Goal: Task Accomplishment & Management: Manage account settings

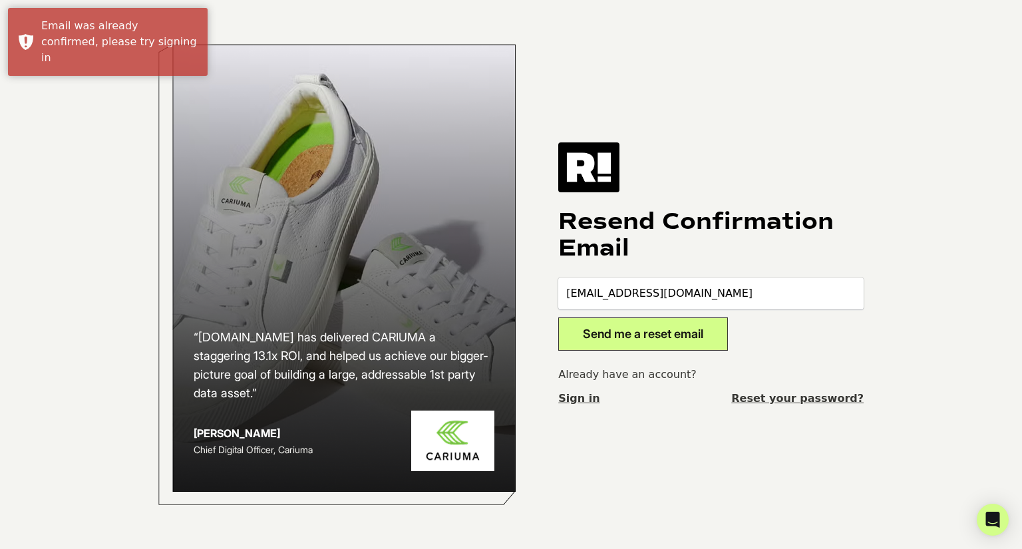
click at [672, 291] on input "[EMAIL_ADDRESS][DOMAIN_NAME]" at bounding box center [711, 294] width 306 height 32
click at [839, 399] on link "Reset your password?" at bounding box center [798, 399] width 132 height 16
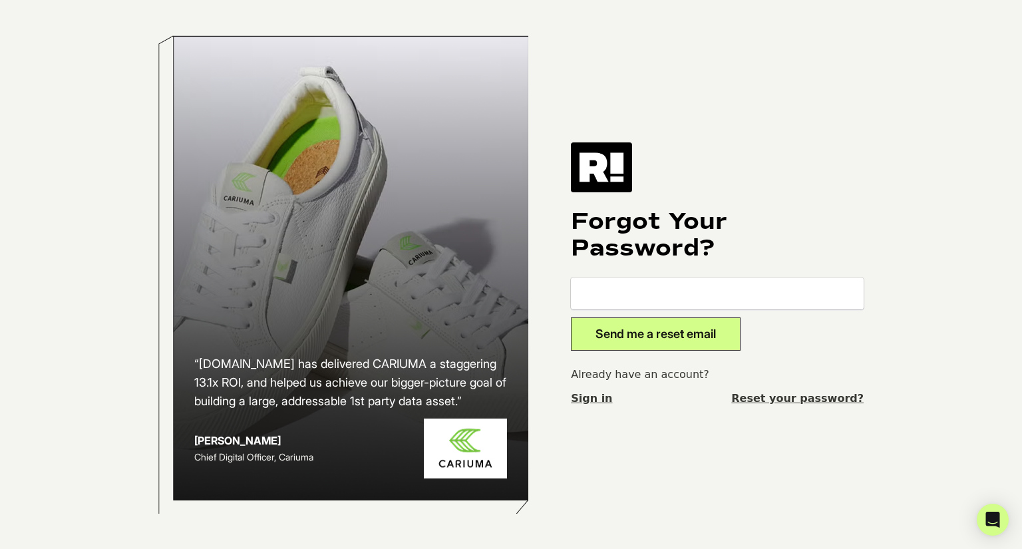
click at [728, 291] on input "email" at bounding box center [717, 294] width 293 height 32
type input "dom@bioproteintech.com"
click at [640, 329] on button "Send me a reset email" at bounding box center [656, 334] width 170 height 33
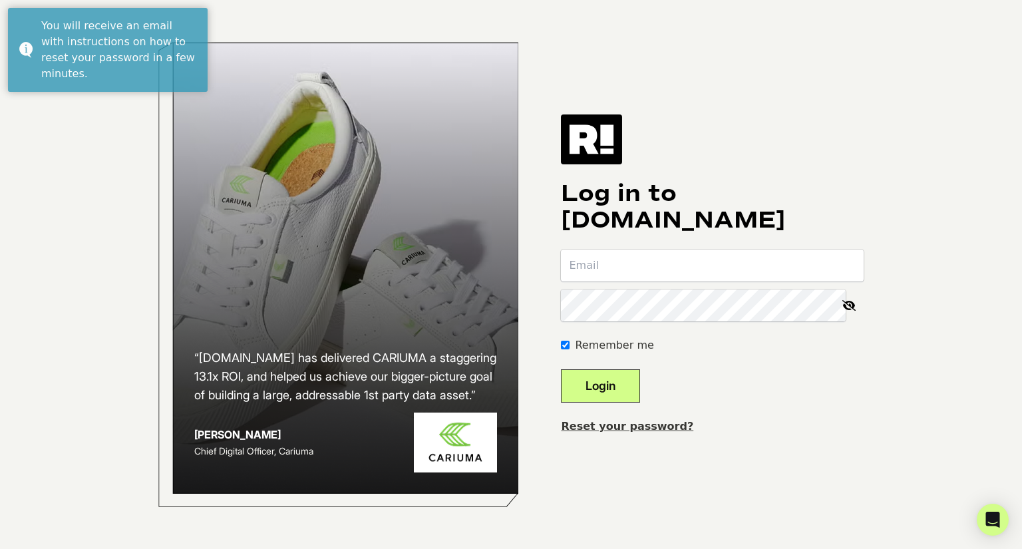
click at [600, 257] on input "email" at bounding box center [712, 266] width 303 height 32
type input "[EMAIL_ADDRESS][DOMAIN_NAME]"
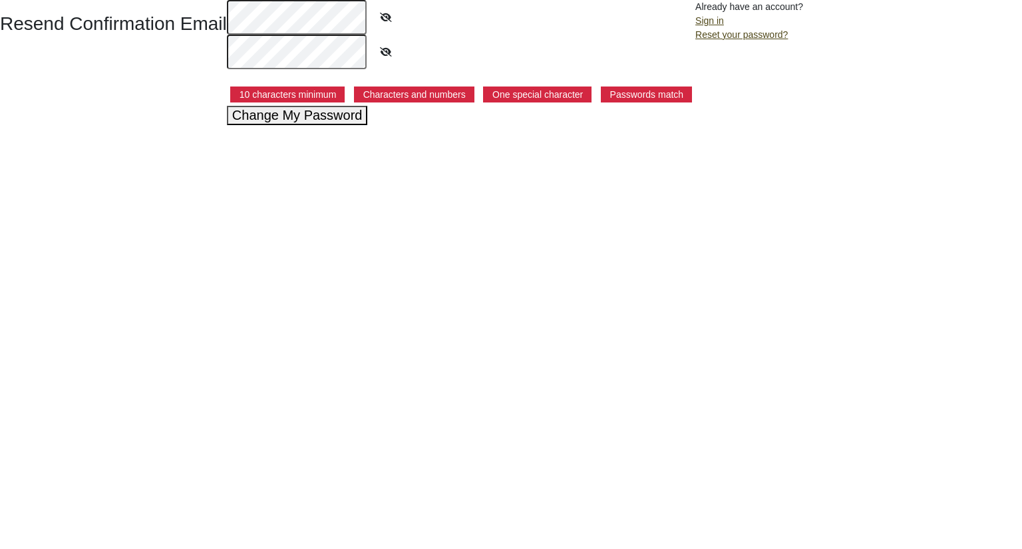
click at [314, 112] on button "Change My Password" at bounding box center [297, 115] width 141 height 19
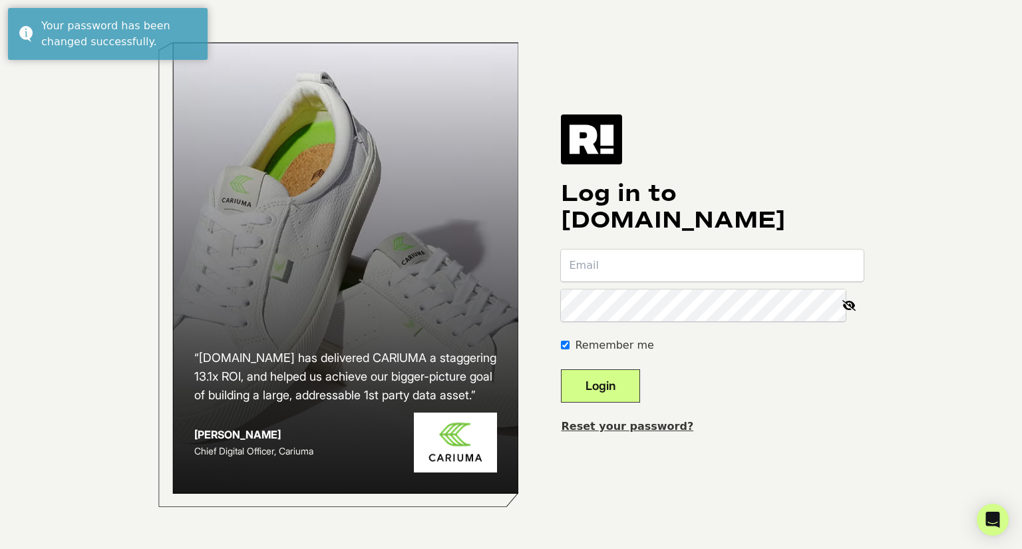
type input "[EMAIL_ADDRESS][DOMAIN_NAME]"
drag, startPoint x: 850, startPoint y: 310, endPoint x: 789, endPoint y: 321, distance: 61.7
click at [849, 308] on icon at bounding box center [849, 306] width 29 height 32
click at [610, 383] on button "Login" at bounding box center [600, 385] width 79 height 33
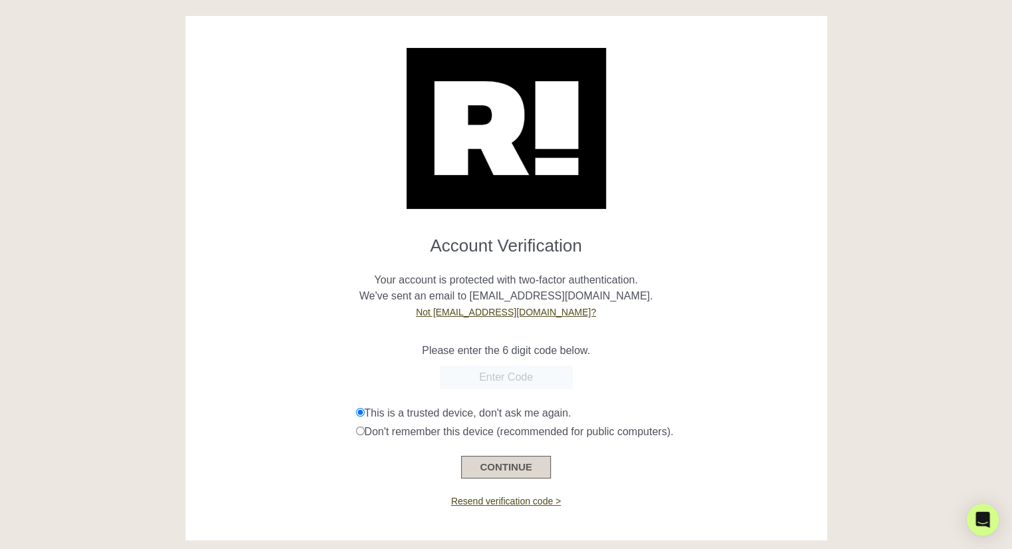
click at [496, 467] on button "CONTINUE" at bounding box center [505, 467] width 89 height 23
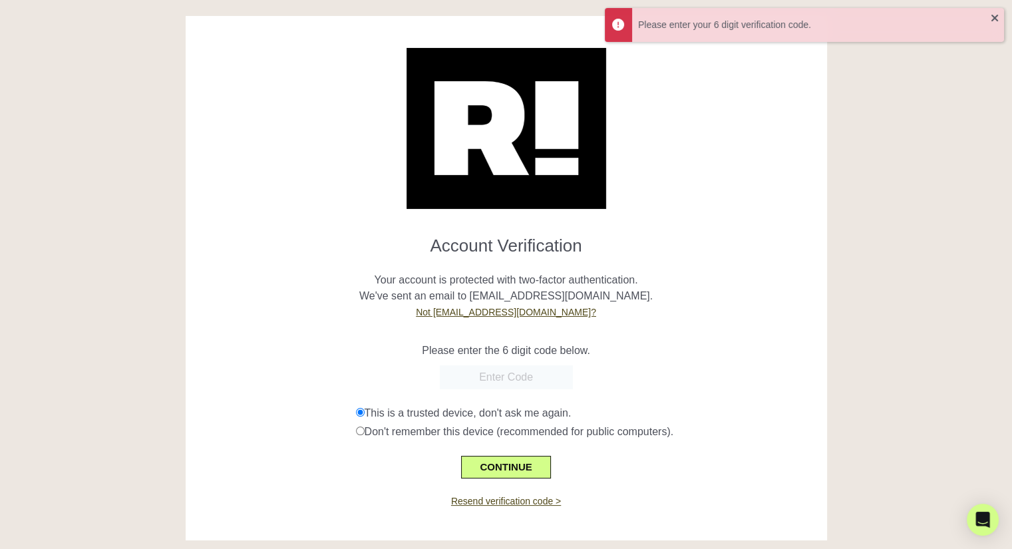
click at [503, 387] on input "text" at bounding box center [506, 377] width 133 height 24
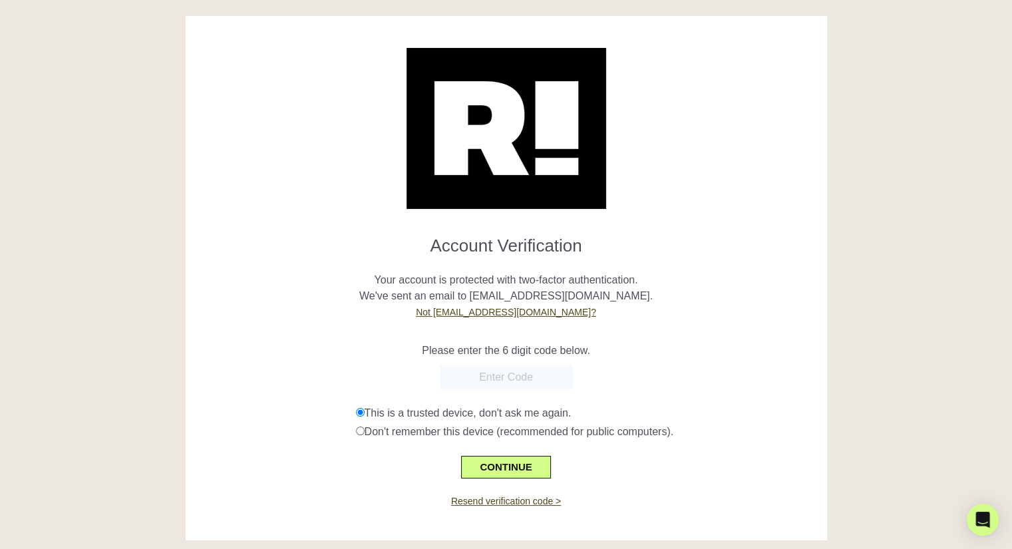
click at [501, 379] on input "text" at bounding box center [506, 377] width 133 height 24
paste input "302835"
type input "302835"
click at [494, 459] on button "CONTINUE" at bounding box center [505, 467] width 89 height 23
